Goal: Task Accomplishment & Management: Manage account settings

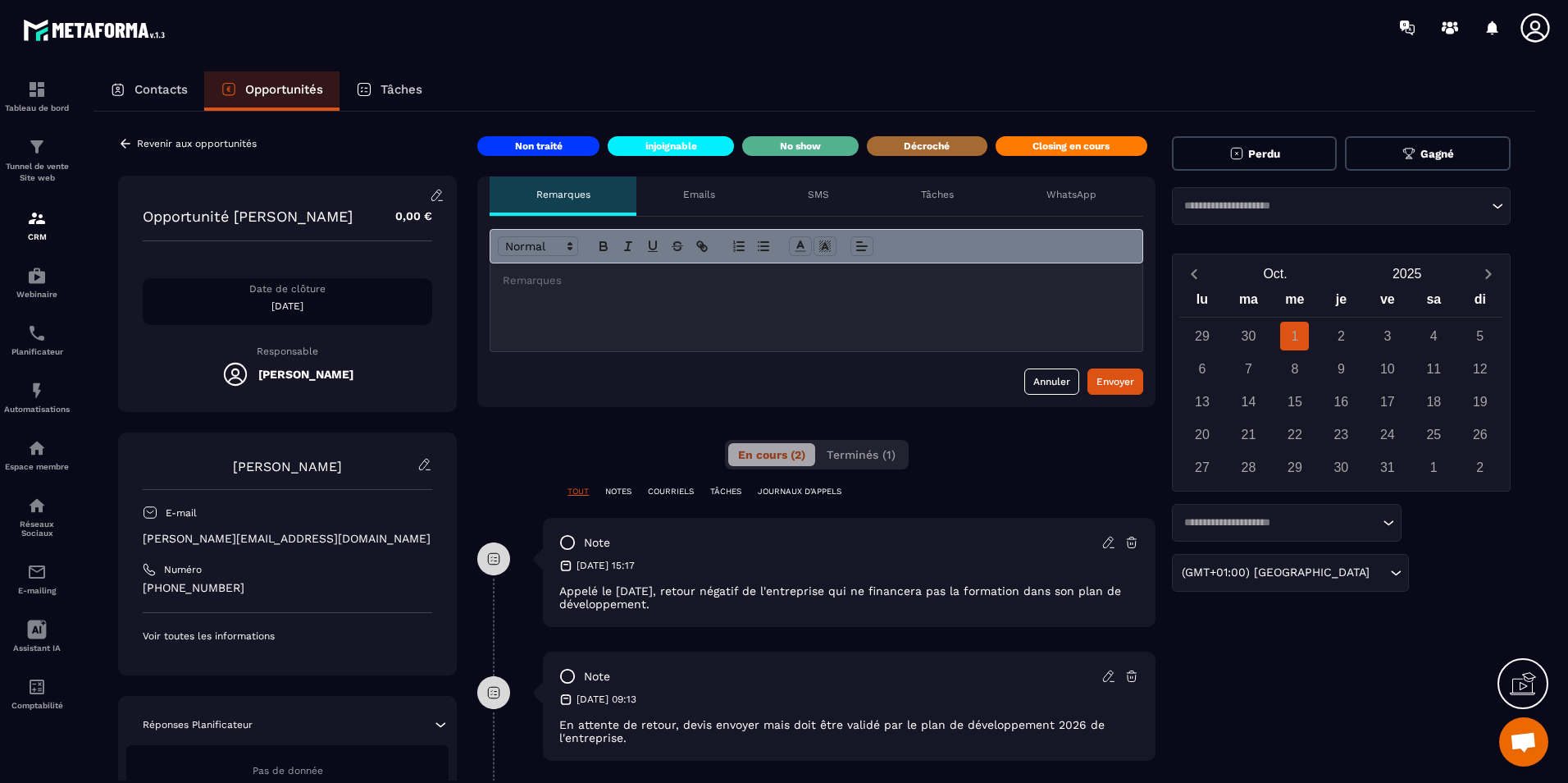
scroll to position [3112, 0]
click at [1292, 154] on button "Perdu" at bounding box center [1254, 153] width 166 height 34
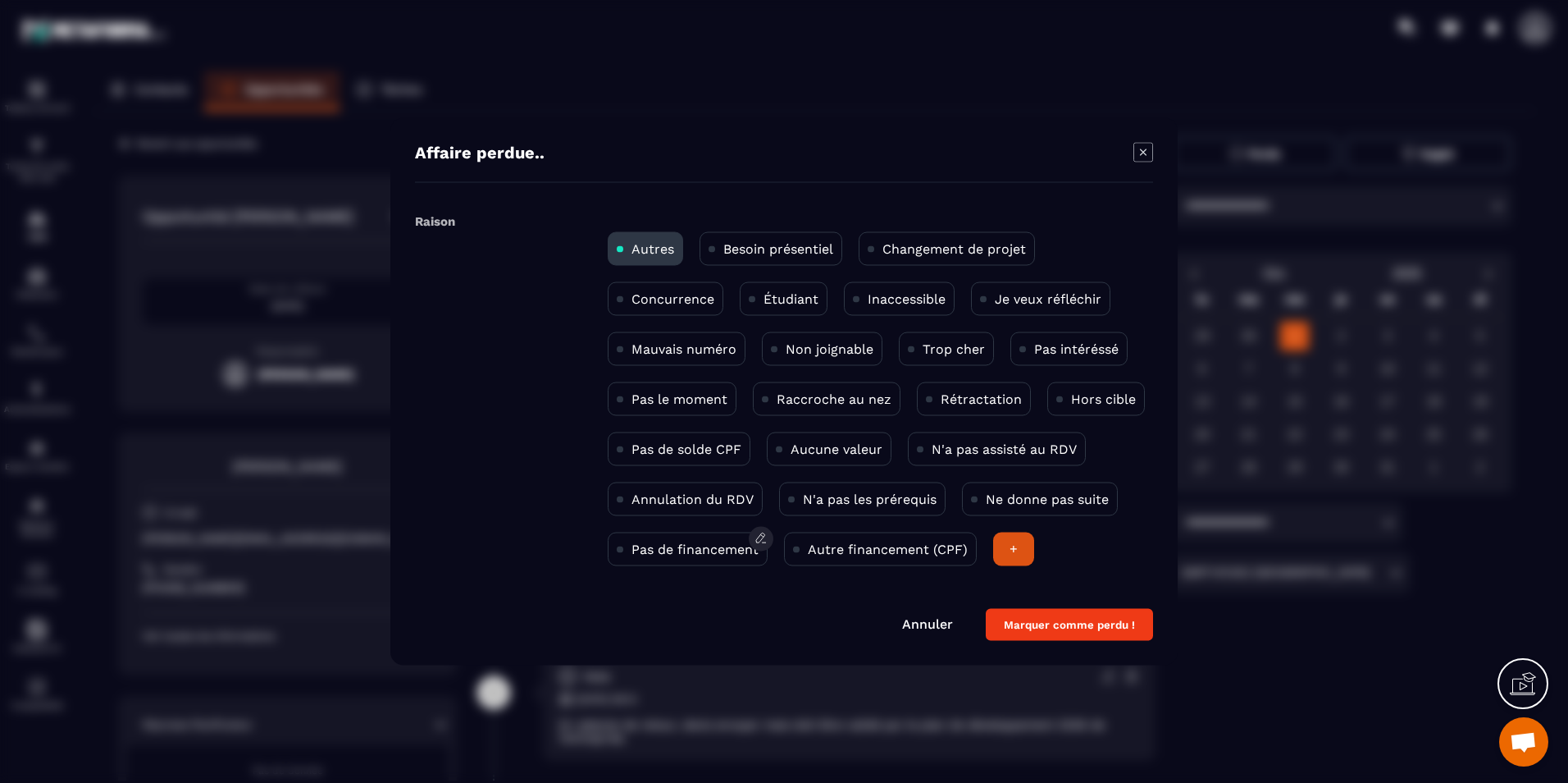
click at [723, 558] on div "Pas de financement" at bounding box center [687, 549] width 160 height 33
click at [1056, 623] on button "Marquer comme perdu !" at bounding box center [1069, 625] width 168 height 32
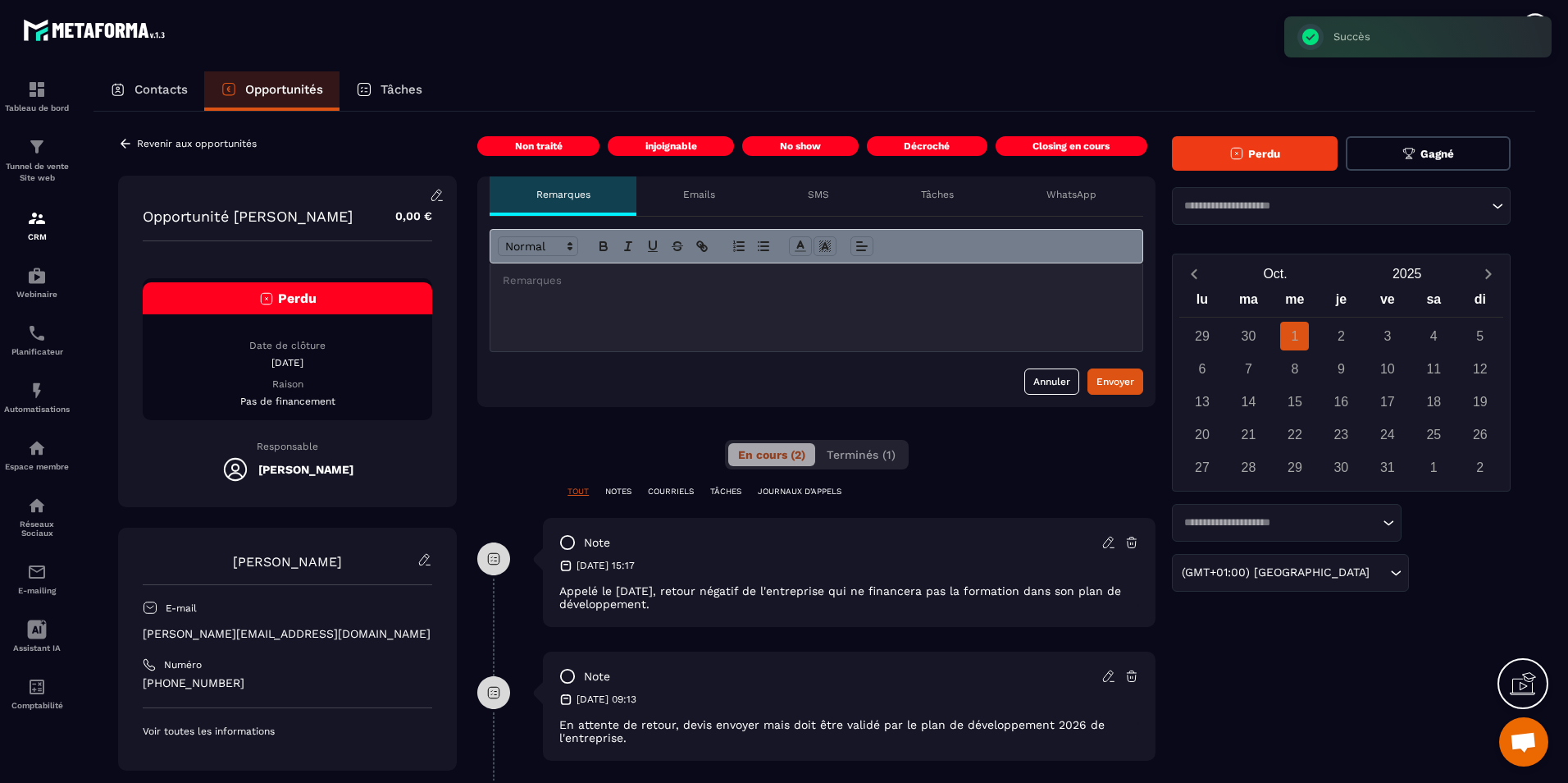
click at [203, 134] on div "Revenir aux opportunités Opportunité [PERSON_NAME] 0,00 € Perdu Date de clôture…" at bounding box center [814, 516] width 1442 height 810
click at [207, 140] on p "Revenir aux opportunités" at bounding box center [196, 144] width 119 height 11
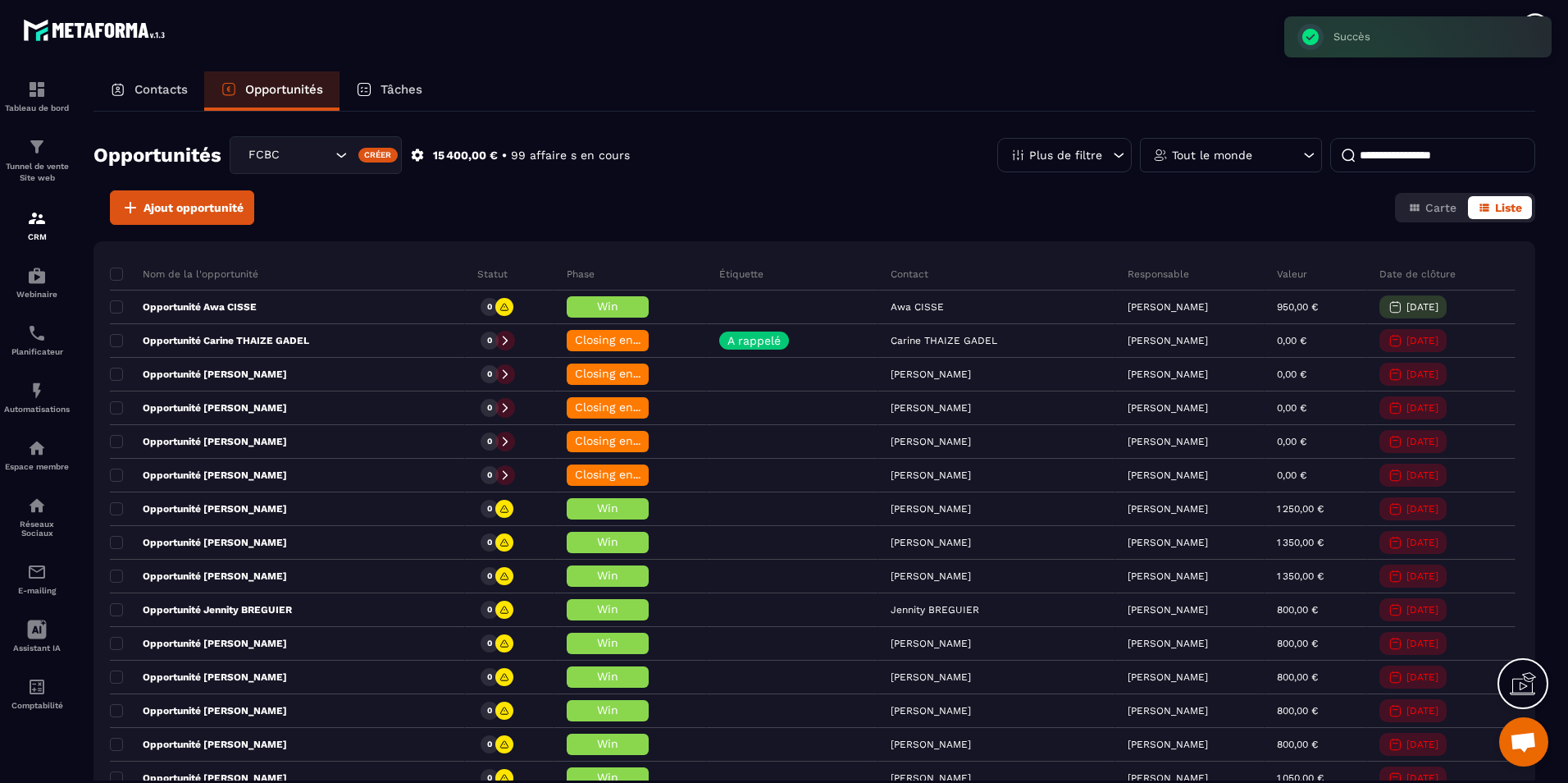
click at [128, 90] on div "Contacts" at bounding box center [149, 91] width 111 height 40
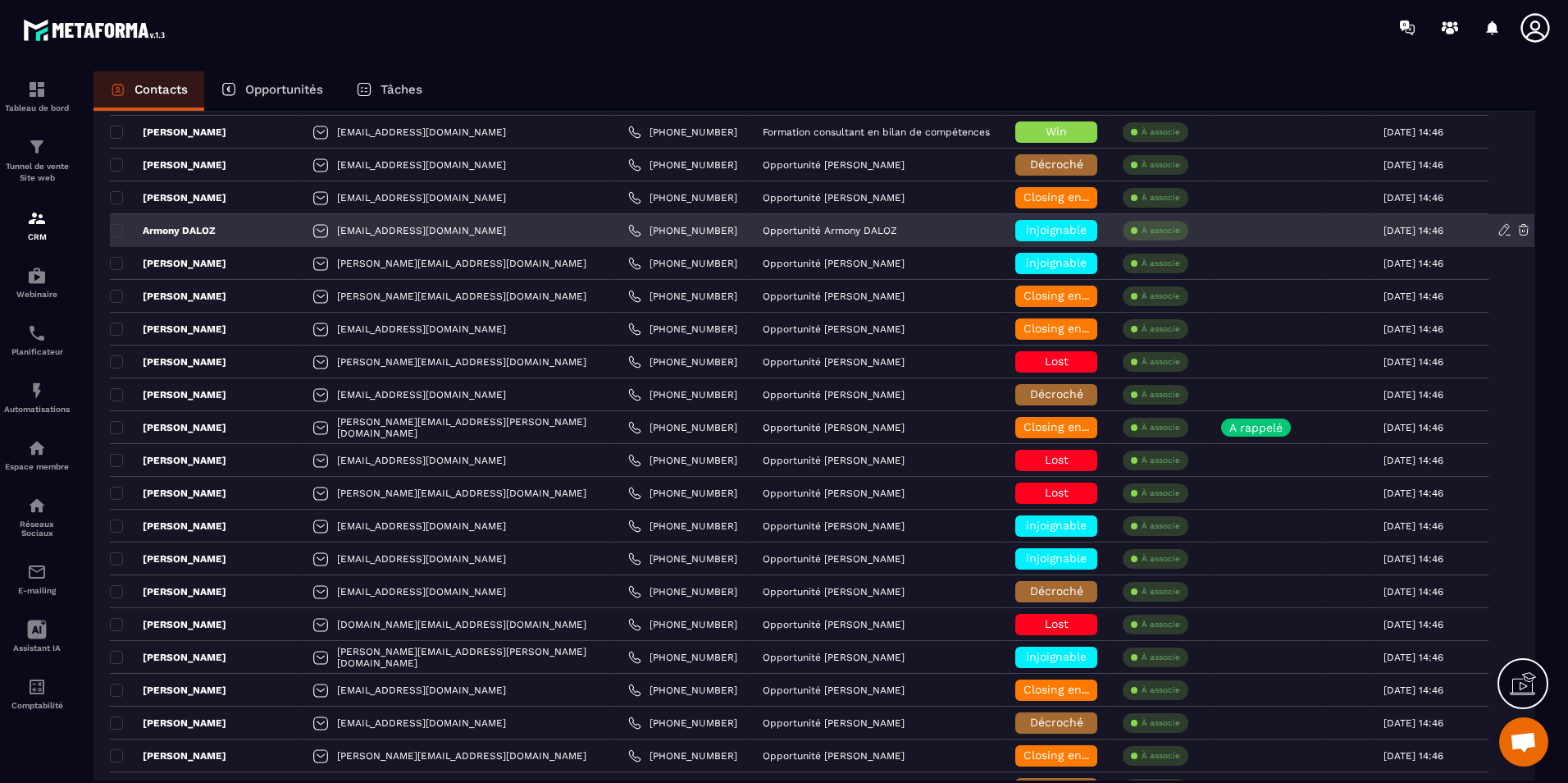
scroll to position [985, 0]
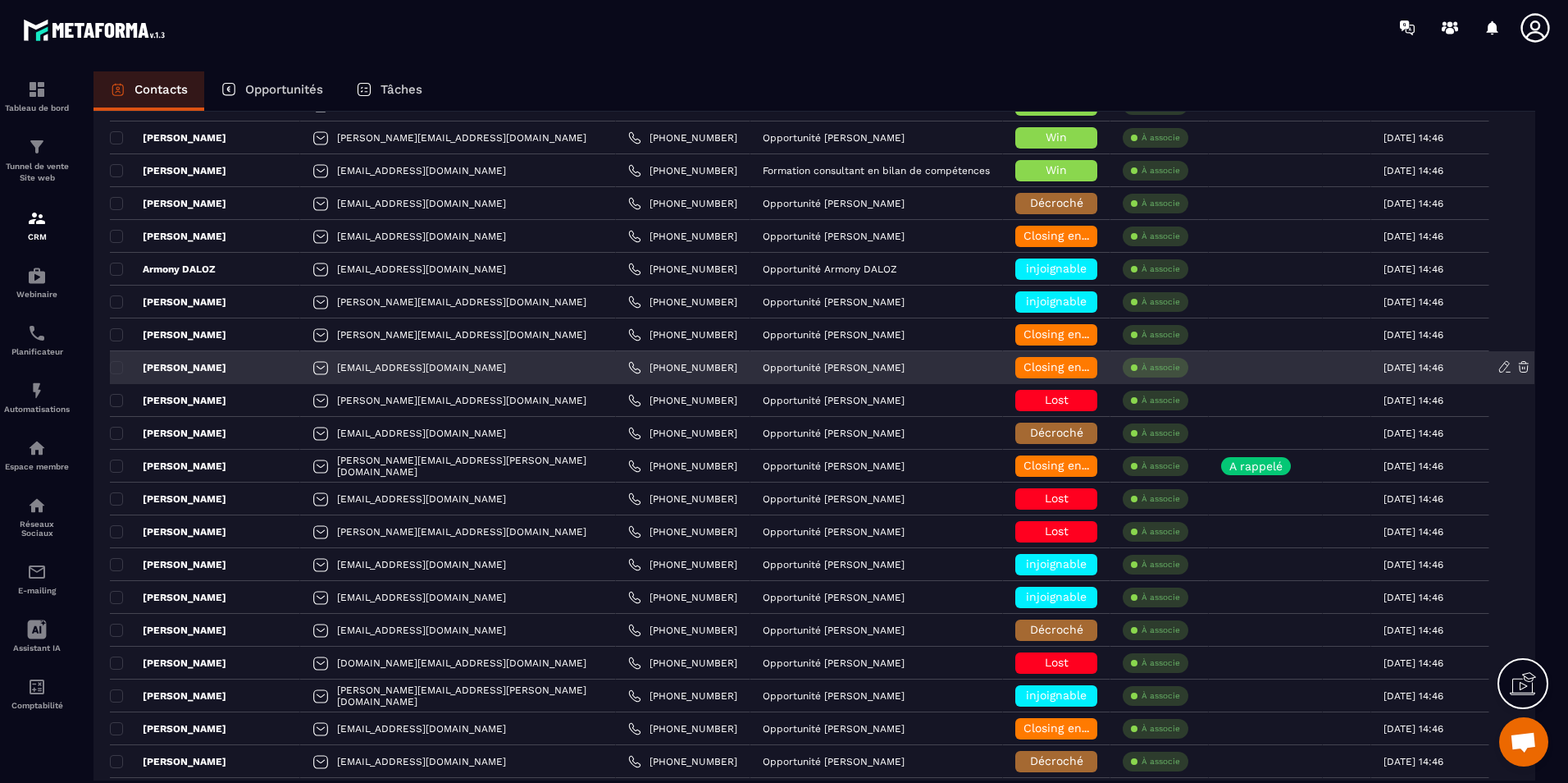
click at [196, 369] on p "[PERSON_NAME]" at bounding box center [169, 368] width 117 height 13
